Goal: Communication & Community: Share content

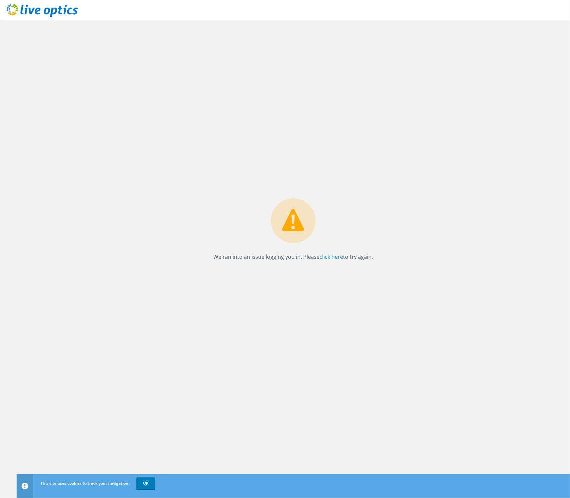
click at [21, 18] on link at bounding box center [42, 16] width 71 height 6
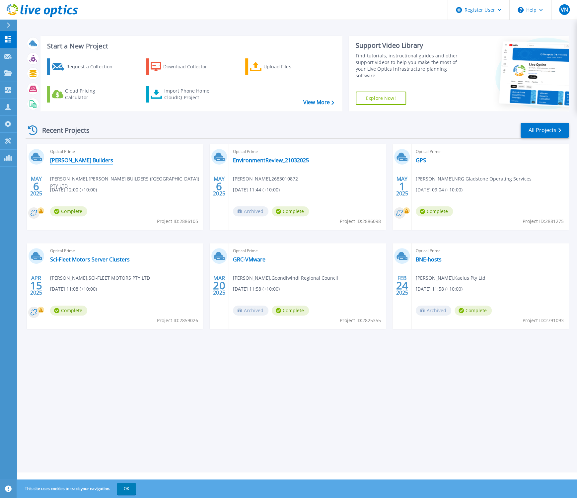
click at [89, 162] on link "Hutchinson Builders" at bounding box center [81, 160] width 63 height 7
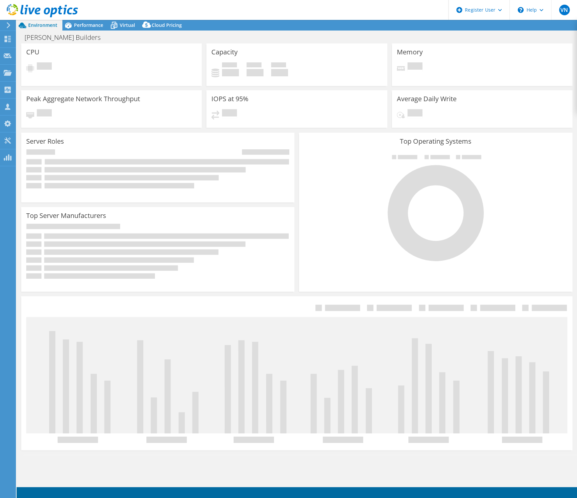
select select "USD"
select select "[GEOGRAPHIC_DATA]"
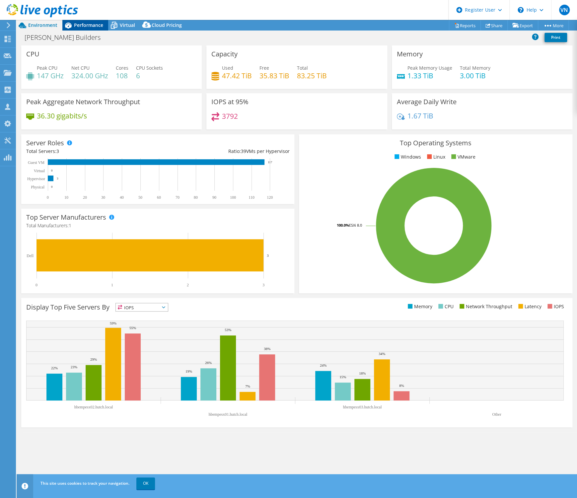
click at [92, 24] on span "Performance" at bounding box center [88, 25] width 29 height 6
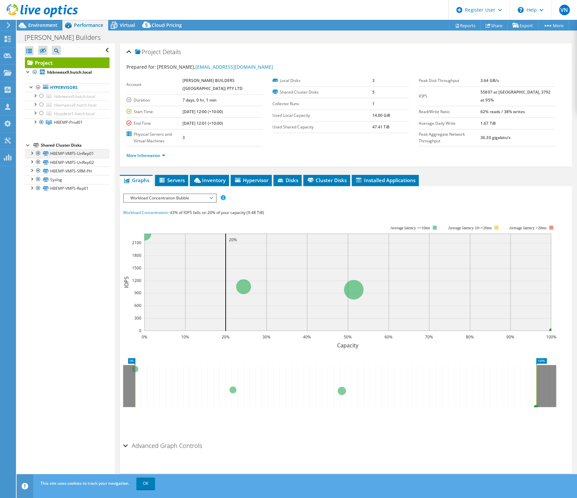
click at [32, 155] on div at bounding box center [31, 152] width 7 height 7
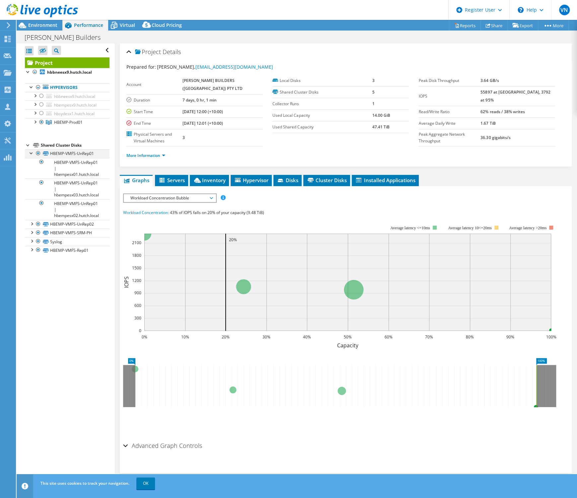
click at [32, 152] on div at bounding box center [31, 152] width 7 height 7
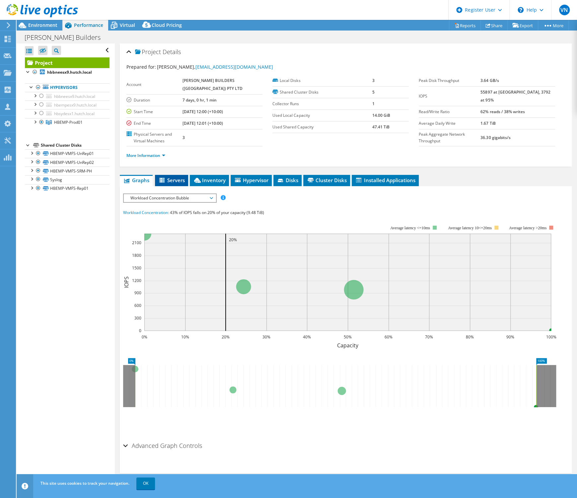
click at [176, 177] on span "Servers" at bounding box center [171, 180] width 27 height 7
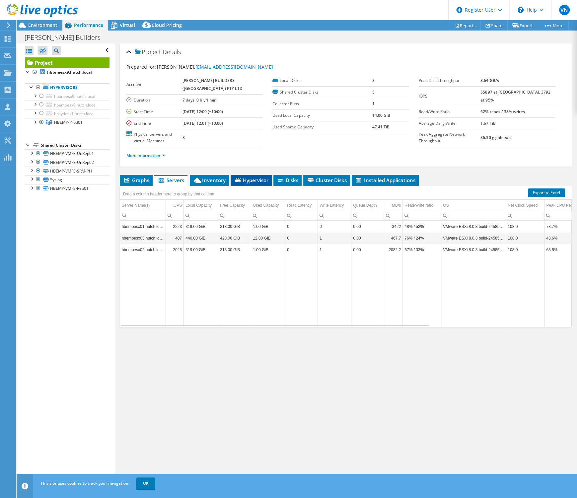
click at [265, 179] on span "Hypervisor" at bounding box center [251, 180] width 35 height 7
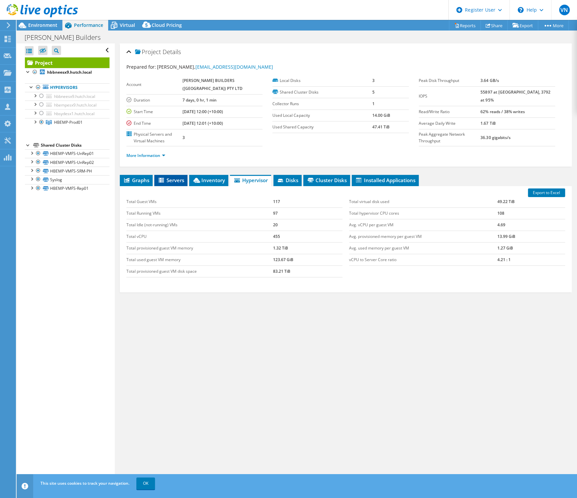
click at [178, 179] on span "Servers" at bounding box center [171, 180] width 27 height 7
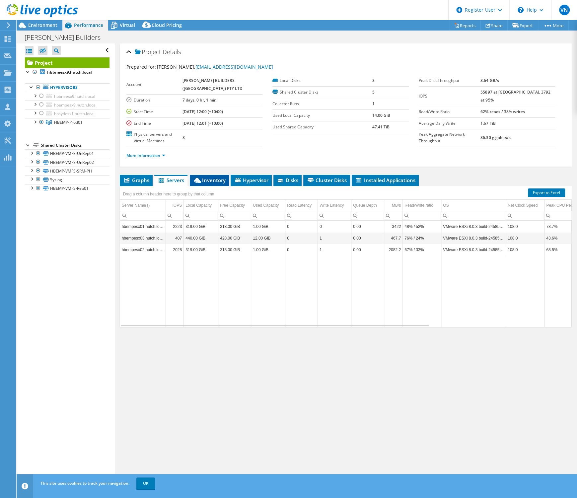
click at [208, 180] on span "Inventory" at bounding box center [209, 180] width 33 height 7
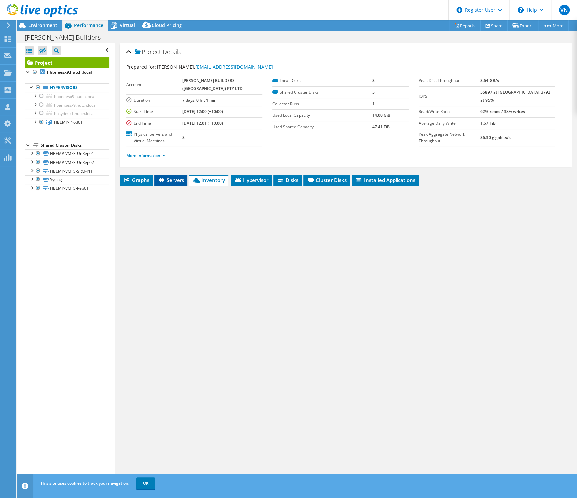
click at [166, 180] on span "Servers" at bounding box center [171, 180] width 27 height 7
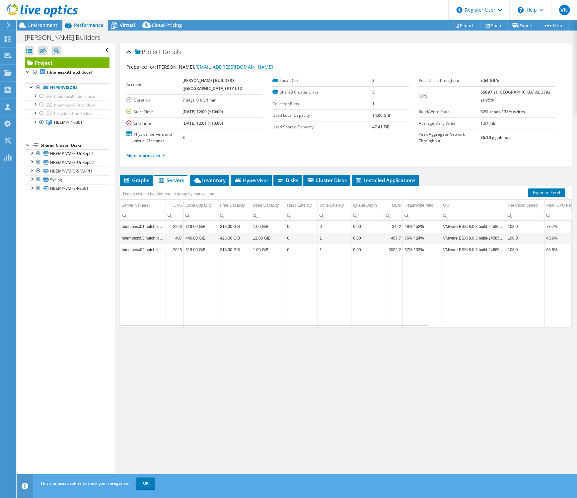
click at [467, 184] on ul "Graphs Servers Inventory Hypervisor Disks Cluster Disks Installed Applications" at bounding box center [346, 180] width 452 height 11
click at [132, 179] on span "Graphs" at bounding box center [136, 180] width 26 height 7
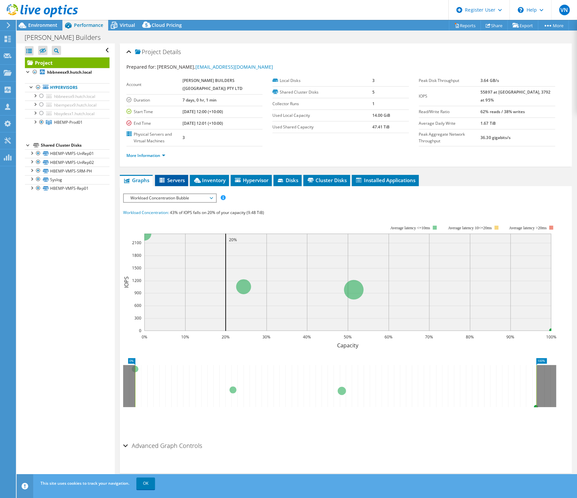
click at [175, 182] on span "Servers" at bounding box center [171, 180] width 27 height 7
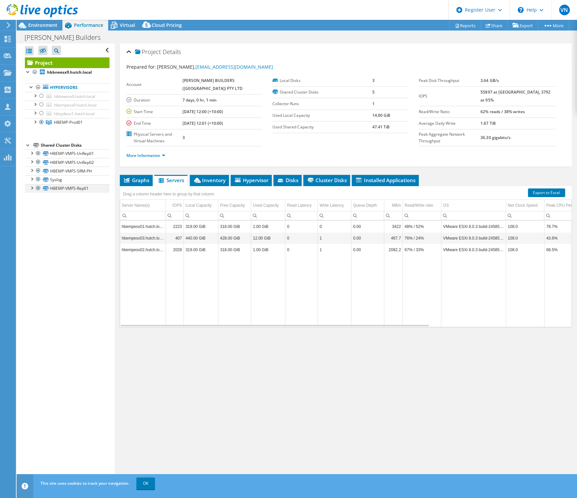
click at [30, 189] on div at bounding box center [31, 187] width 7 height 7
click at [30, 179] on div at bounding box center [31, 178] width 7 height 7
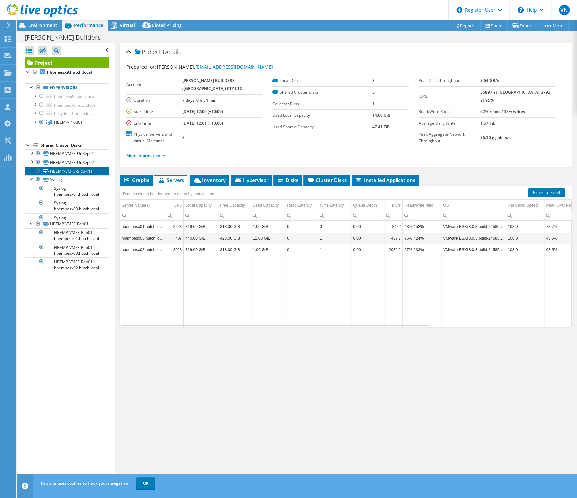
click at [31, 173] on link "HBEMP-VMFS-SRM-PH" at bounding box center [67, 171] width 85 height 9
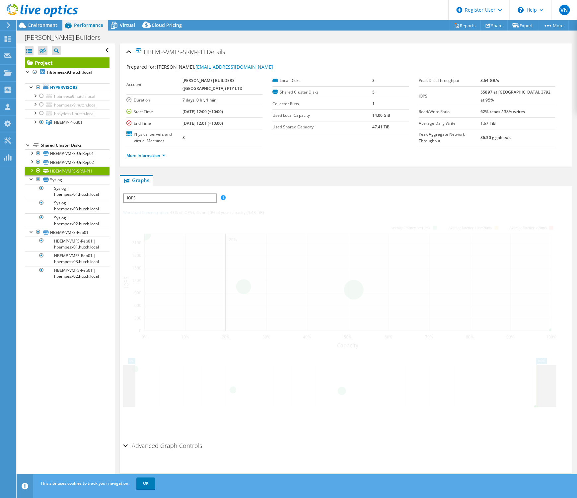
click at [32, 172] on div at bounding box center [31, 170] width 7 height 7
click at [31, 179] on div at bounding box center [31, 178] width 7 height 7
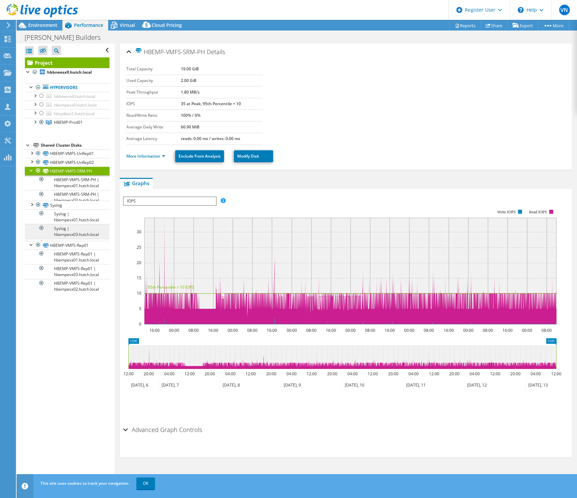
click at [31, 231] on ul "HBEMP-VMFS-UnRep01 HBEMP-VMFS-UnRep01 | hbempesx01.hutch.local HBEMP-VMFS-UnRep…" at bounding box center [67, 221] width 85 height 144
click at [30, 170] on div at bounding box center [31, 170] width 7 height 7
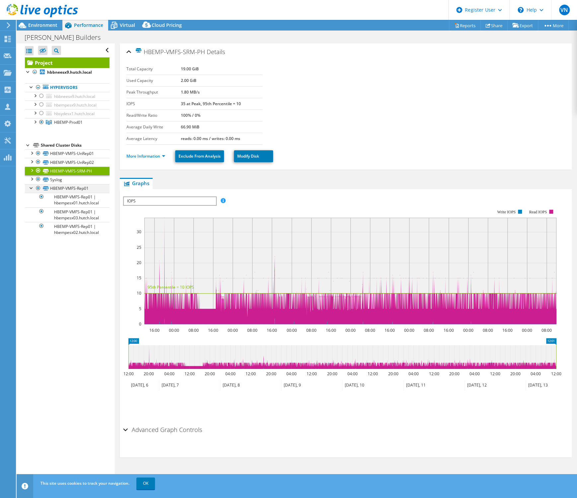
click at [31, 187] on div at bounding box center [31, 187] width 7 height 7
click at [37, 27] on span "Environment" at bounding box center [42, 25] width 29 height 6
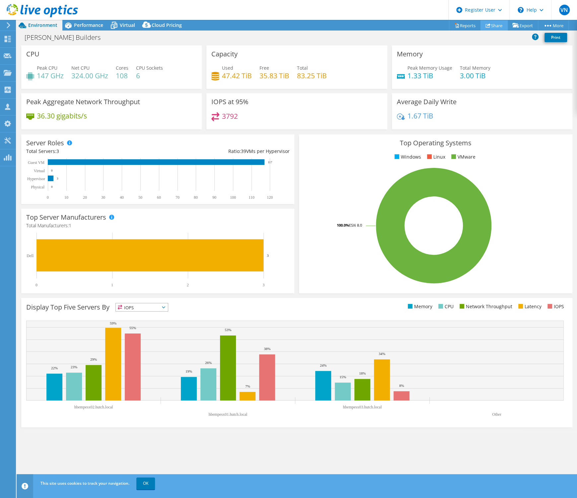
click at [489, 28] on link "Share" at bounding box center [494, 25] width 27 height 10
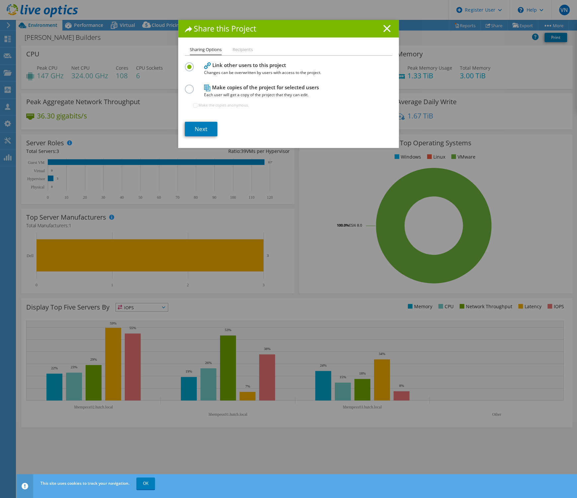
click at [383, 31] on icon at bounding box center [386, 28] width 7 height 7
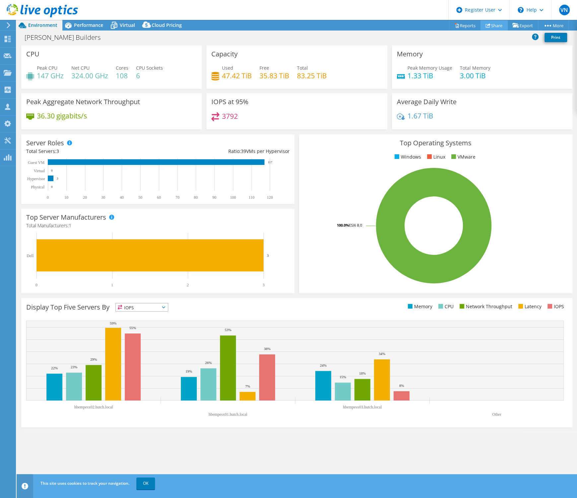
click at [486, 25] on use at bounding box center [488, 25] width 5 height 4
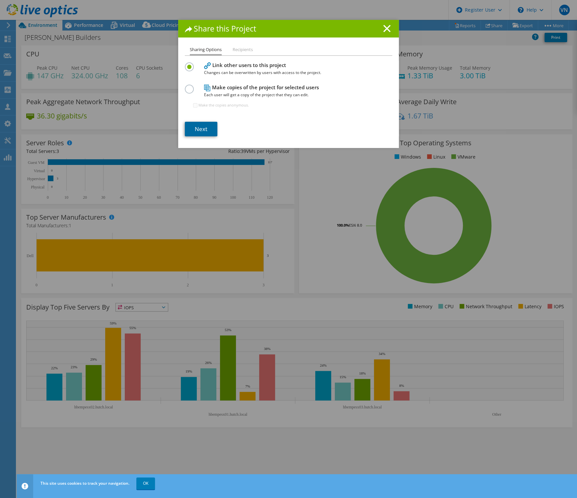
click at [202, 126] on link "Next" at bounding box center [201, 129] width 33 height 15
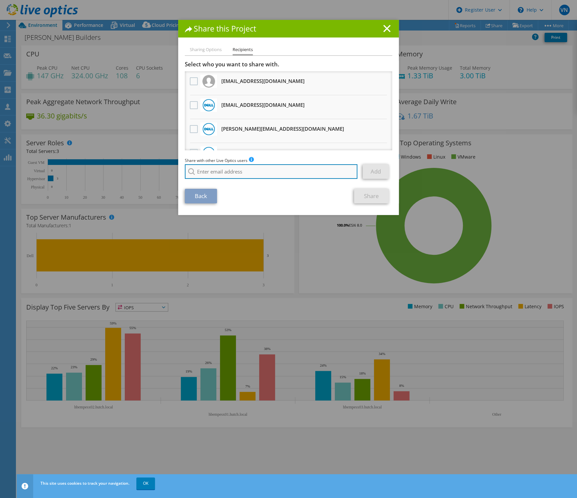
click at [284, 169] on input "search" at bounding box center [271, 171] width 173 height 15
click at [240, 188] on li "[PERSON_NAME][EMAIL_ADDRESS][DOMAIN_NAME]" at bounding box center [252, 184] width 135 height 8
type input "[PERSON_NAME][EMAIL_ADDRESS][DOMAIN_NAME]"
click at [375, 171] on link "Add" at bounding box center [376, 171] width 26 height 15
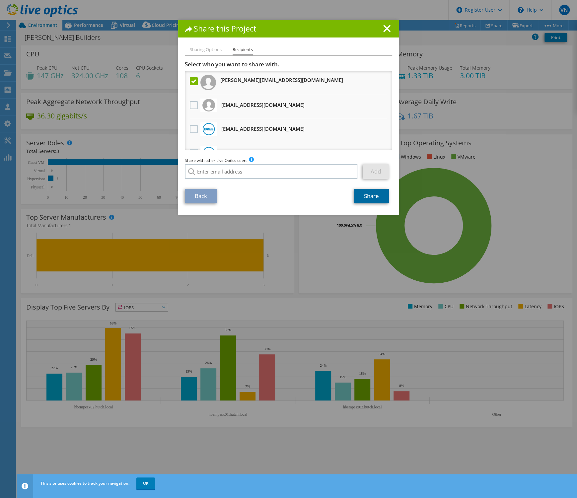
click at [370, 197] on link "Share" at bounding box center [371, 196] width 35 height 15
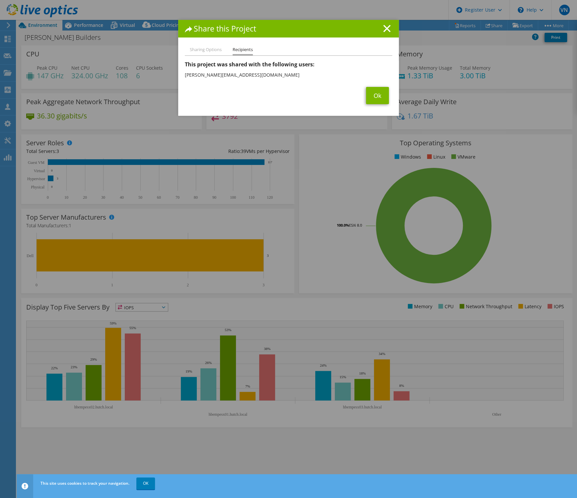
click at [210, 50] on li "Sharing Options" at bounding box center [206, 50] width 32 height 8
click at [376, 101] on link "Ok" at bounding box center [377, 95] width 23 height 17
